Goal: Information Seeking & Learning: Learn about a topic

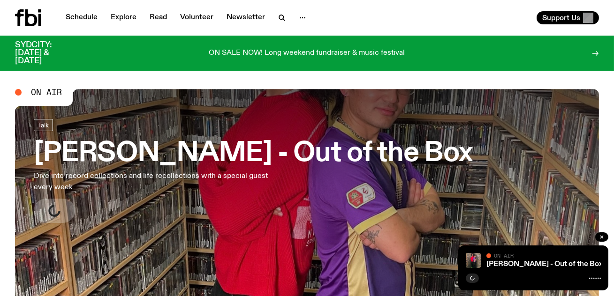
click at [288, 141] on h3 "[PERSON_NAME] - Out of the Box" at bounding box center [253, 154] width 438 height 26
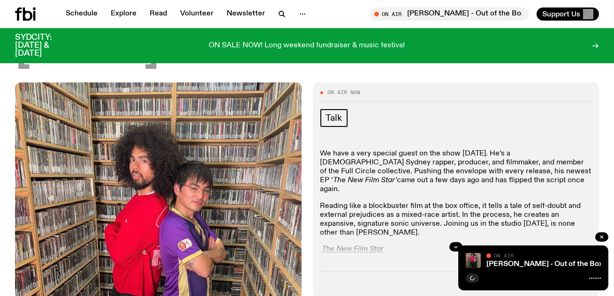
scroll to position [146, 0]
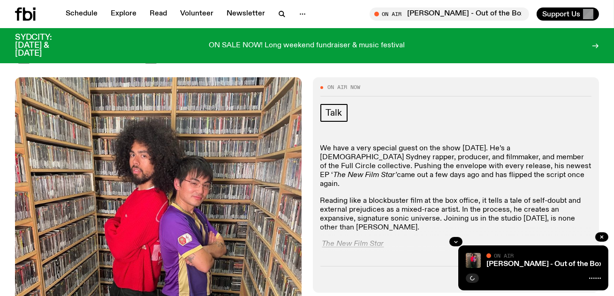
click at [411, 197] on p "Reading like a blockbuster film at the box office, it tells a tale of self-doub…" at bounding box center [456, 215] width 272 height 36
click at [467, 227] on div at bounding box center [456, 242] width 272 height 30
click at [461, 227] on div at bounding box center [456, 242] width 272 height 30
click at [457, 239] on icon "button" at bounding box center [456, 242] width 6 height 6
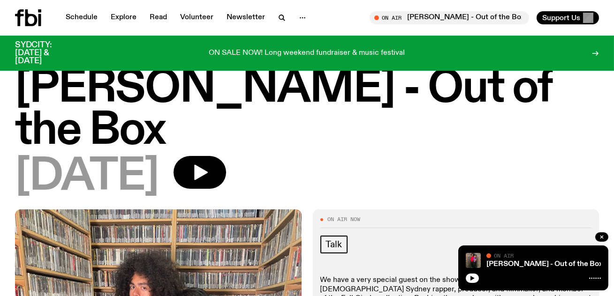
scroll to position [0, 0]
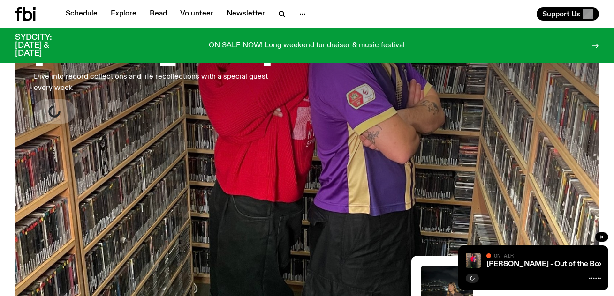
scroll to position [222, 0]
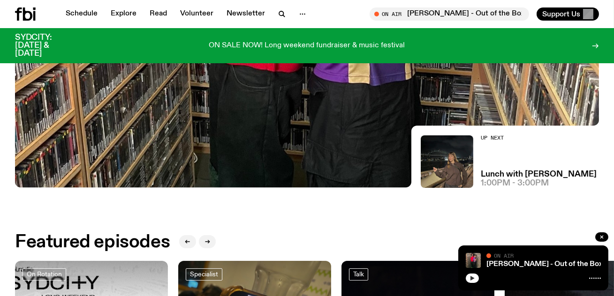
click at [472, 278] on icon "button" at bounding box center [472, 278] width 4 height 5
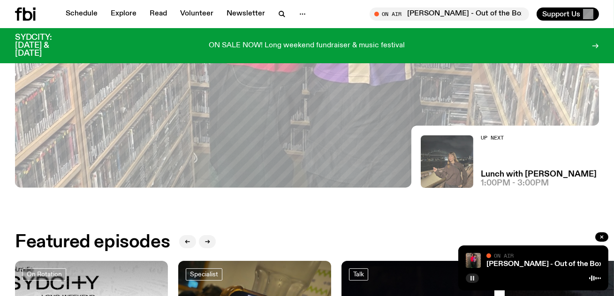
scroll to position [93, 0]
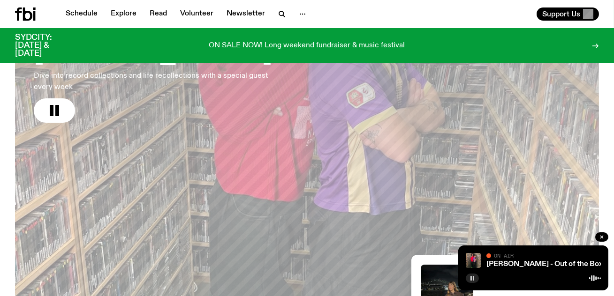
click at [308, 62] on h3 "[PERSON_NAME] - Out of the Box" at bounding box center [253, 53] width 438 height 26
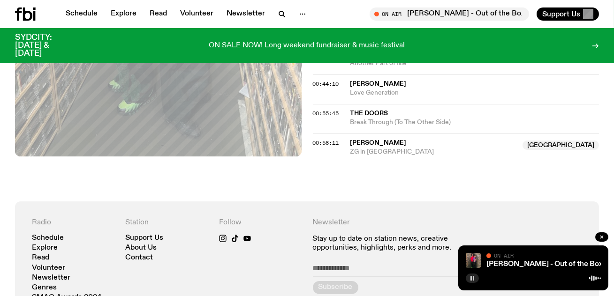
scroll to position [201, 0]
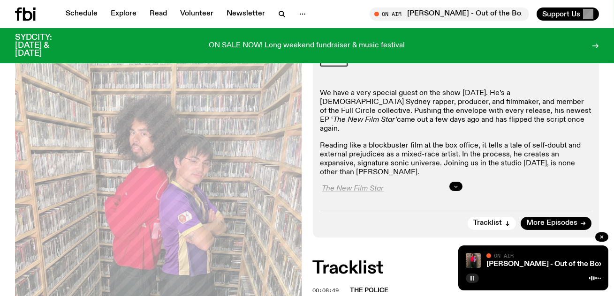
click at [455, 172] on div at bounding box center [456, 187] width 272 height 30
click at [455, 182] on button "button" at bounding box center [455, 186] width 13 height 9
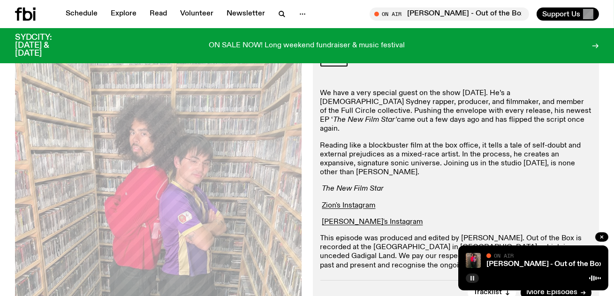
click at [363, 185] on em "The New Film Star" at bounding box center [353, 189] width 62 height 8
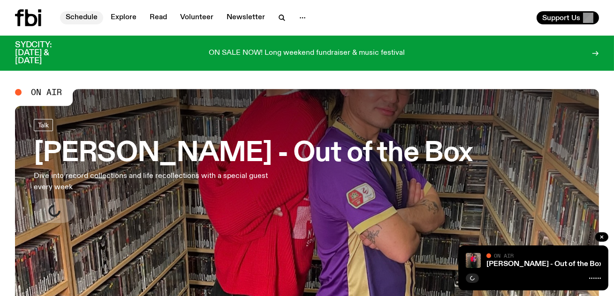
click at [79, 19] on link "Schedule" at bounding box center [81, 17] width 43 height 13
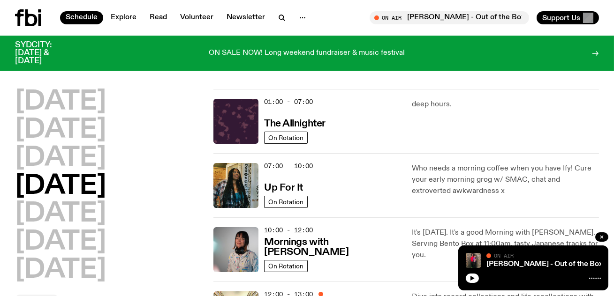
click at [26, 19] on icon at bounding box center [31, 17] width 12 height 17
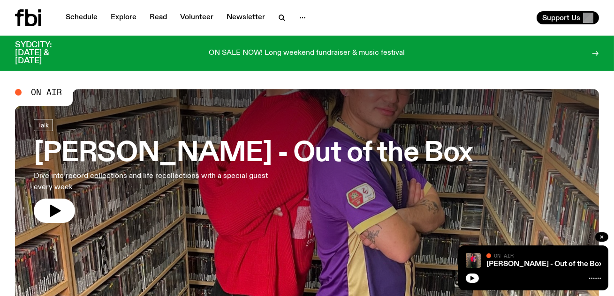
click at [222, 158] on h3 "[PERSON_NAME] - Out of the Box" at bounding box center [253, 154] width 438 height 26
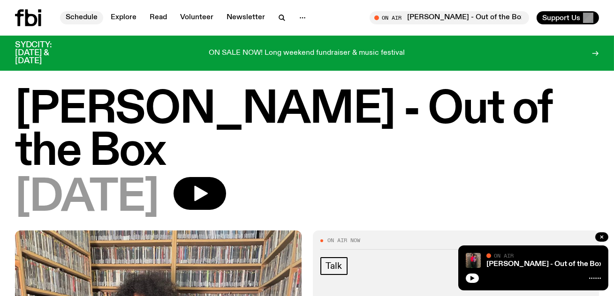
click at [75, 20] on link "Schedule" at bounding box center [81, 17] width 43 height 13
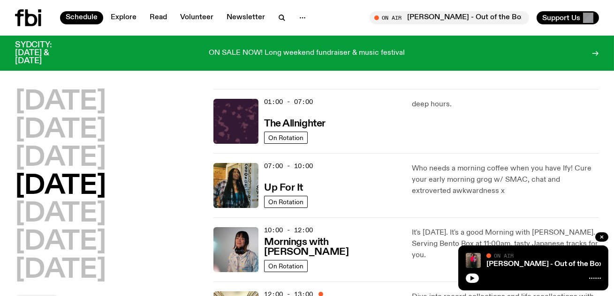
click at [38, 13] on icon at bounding box center [28, 17] width 26 height 17
